Goal: Check status: Check status

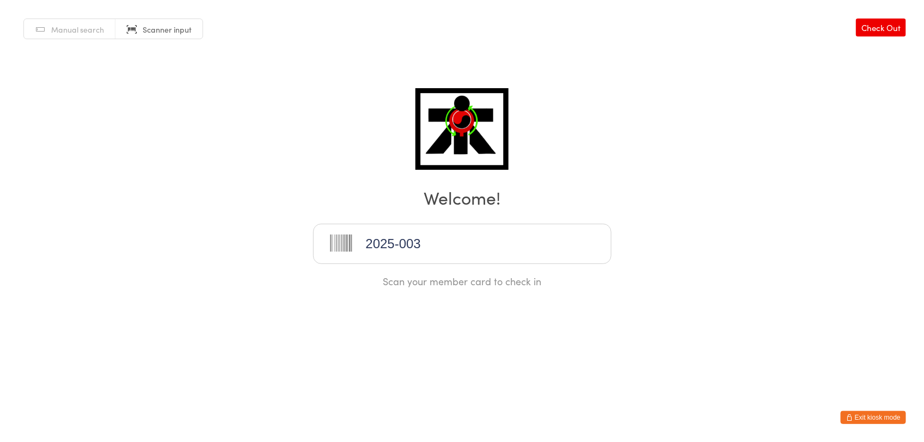
type input "2025-003"
type input "2025-091"
type input "2025-090"
type input "2025-089"
type input "2025-115"
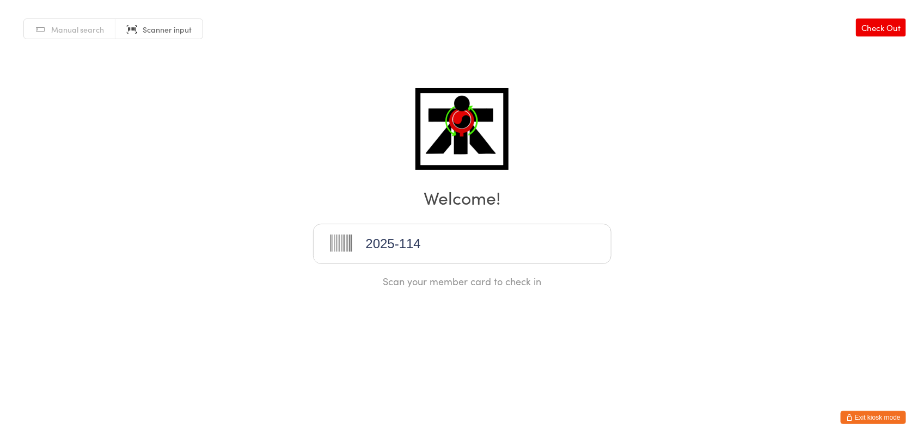
type input "2025-114"
type input "2025-065"
type input "2025-064"
type input "2025-008"
type input "2025-038"
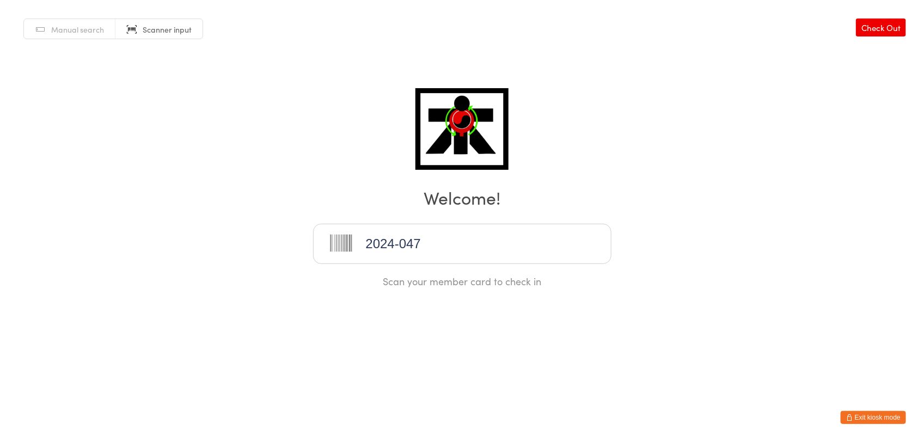
type input "2024-047"
type input "2025-144"
type input "2025-015"
type input "2025-009"
